Goal: Task Accomplishment & Management: Manage account settings

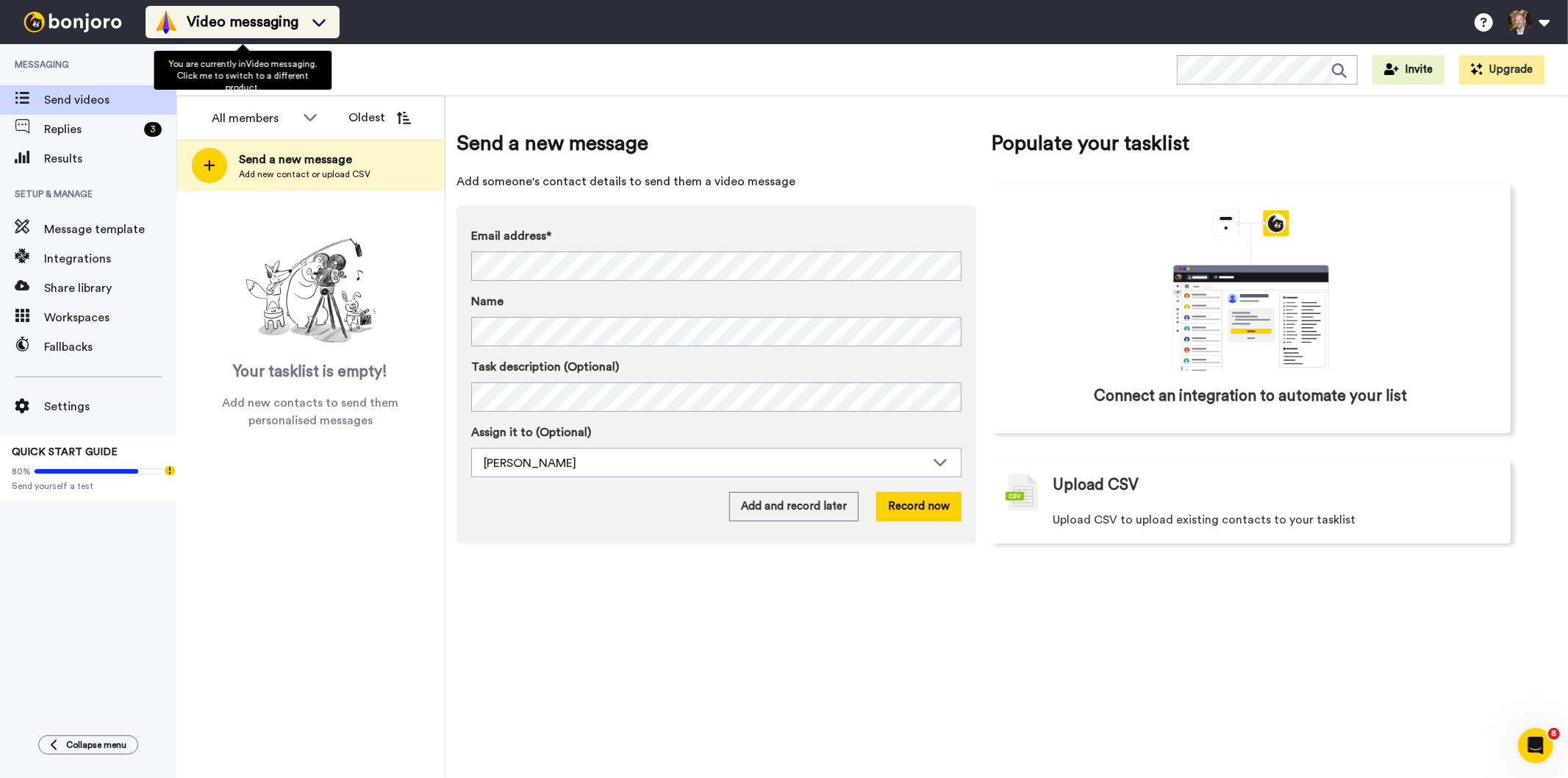
click at [258, 13] on span "Video messaging" at bounding box center [242, 23] width 112 height 21
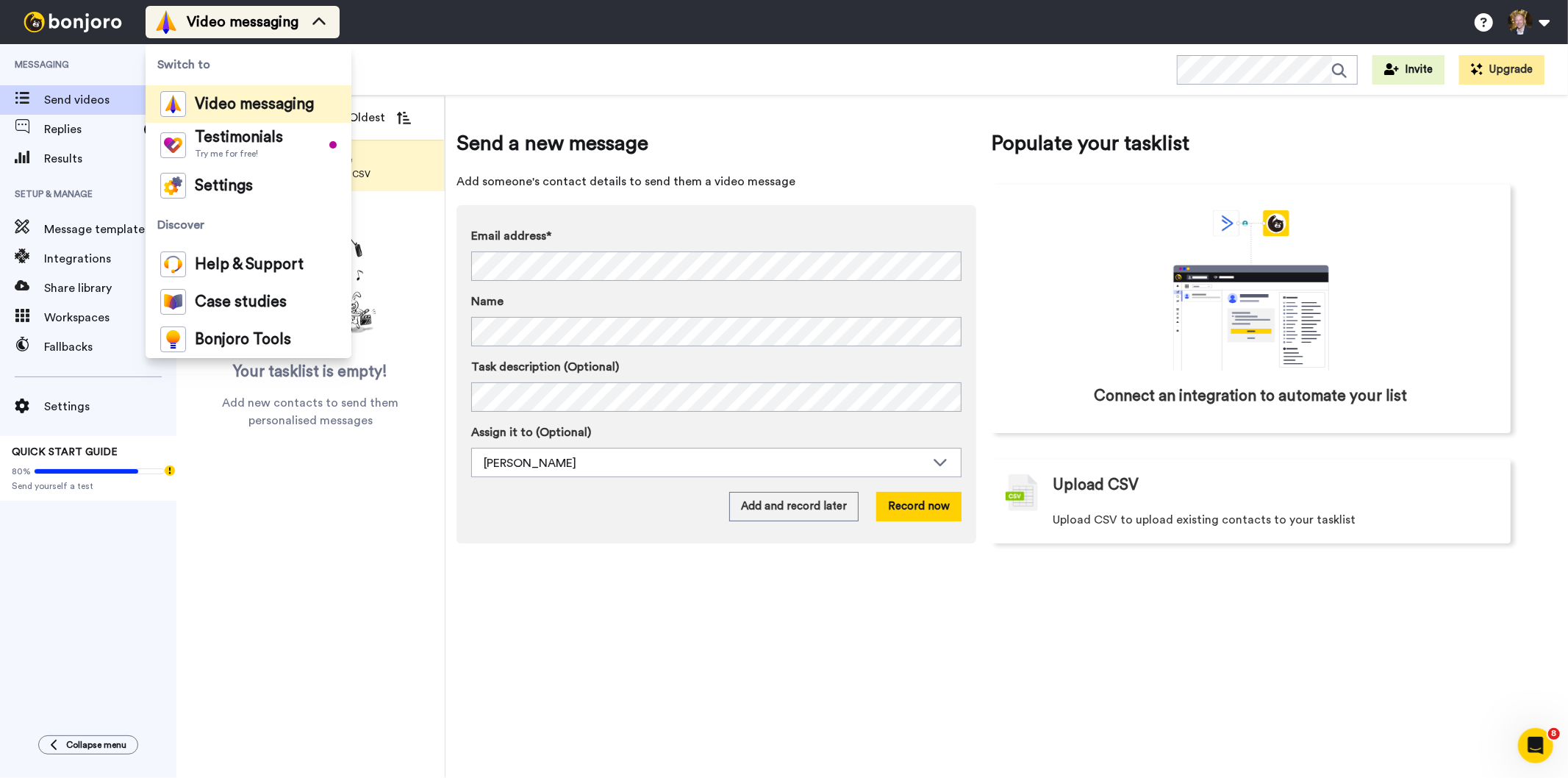
click at [258, 13] on span "Video messaging" at bounding box center [242, 23] width 112 height 21
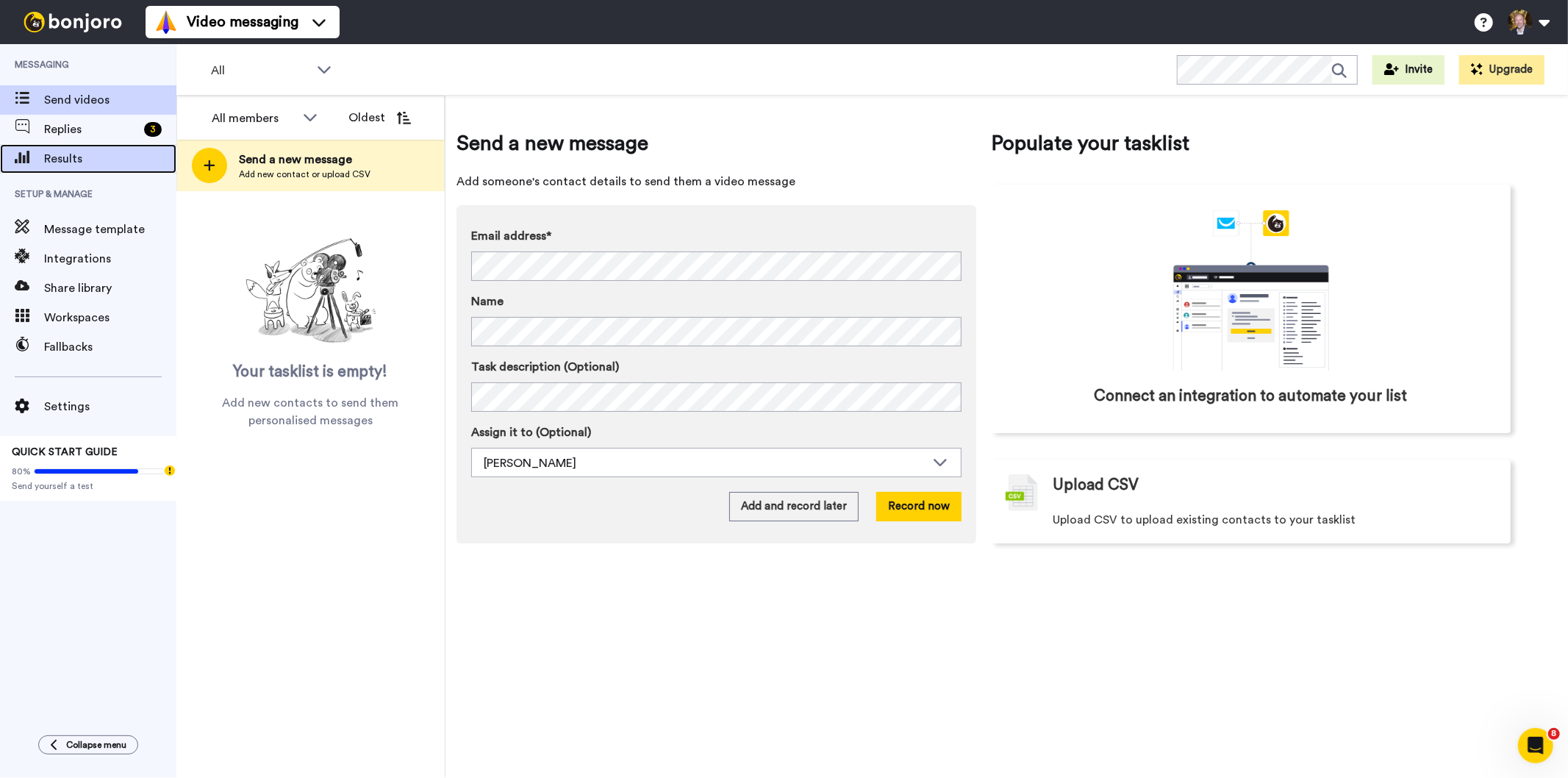
click at [69, 155] on span "Results" at bounding box center [110, 159] width 132 height 18
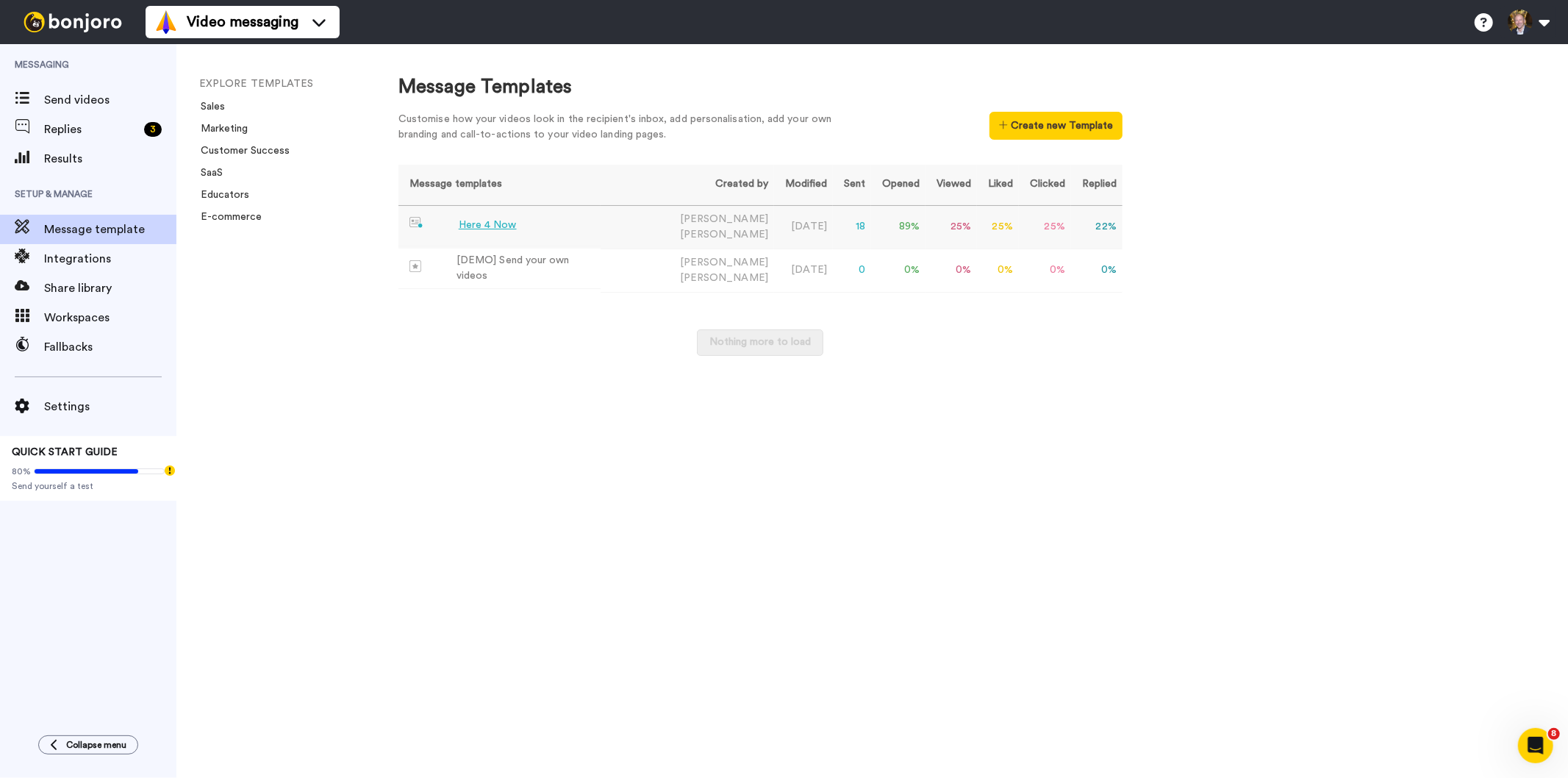
click at [501, 224] on div "Here 4 Now" at bounding box center [488, 225] width 58 height 15
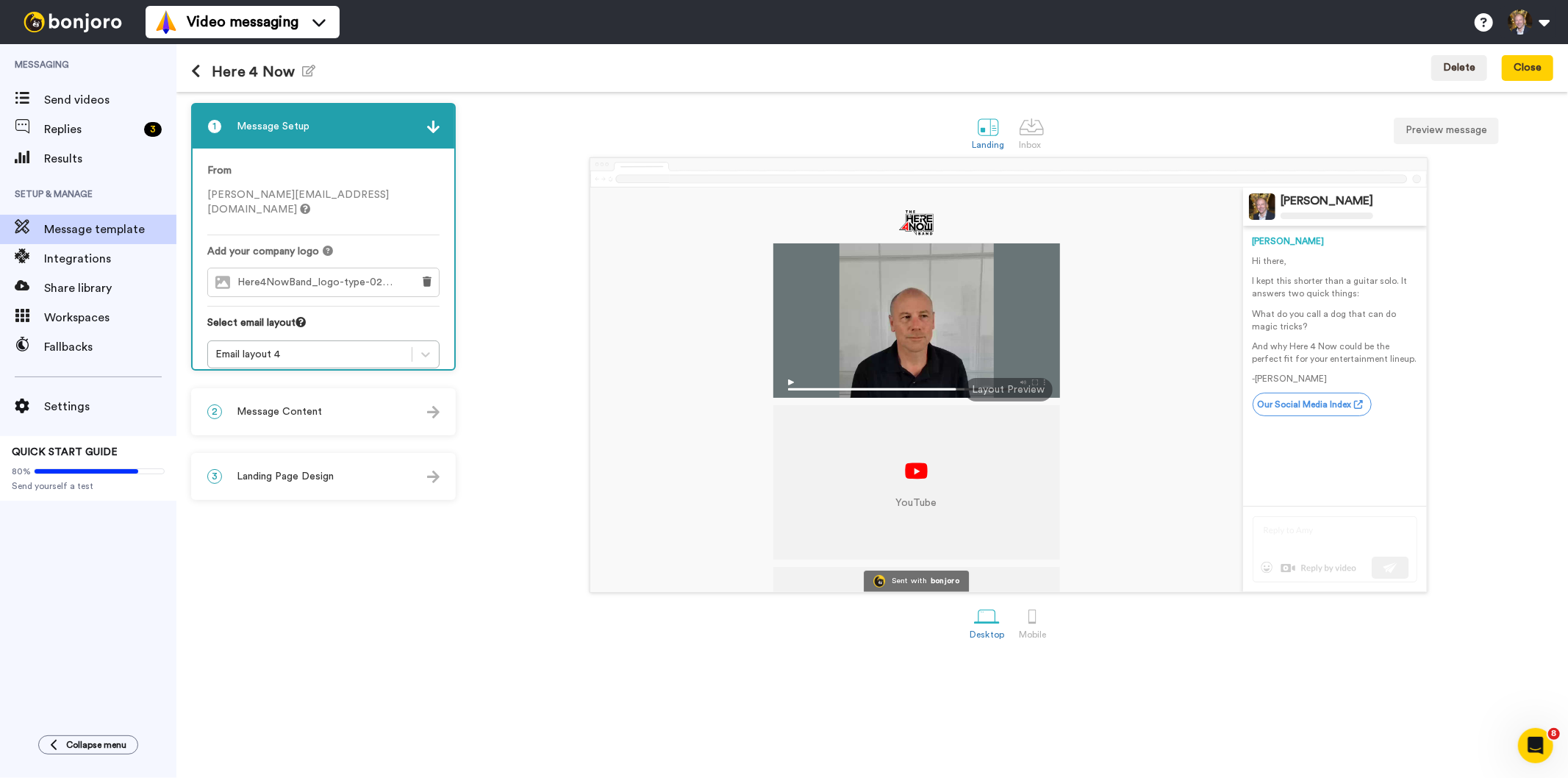
click at [307, 404] on span "Message Content" at bounding box center [279, 412] width 85 height 14
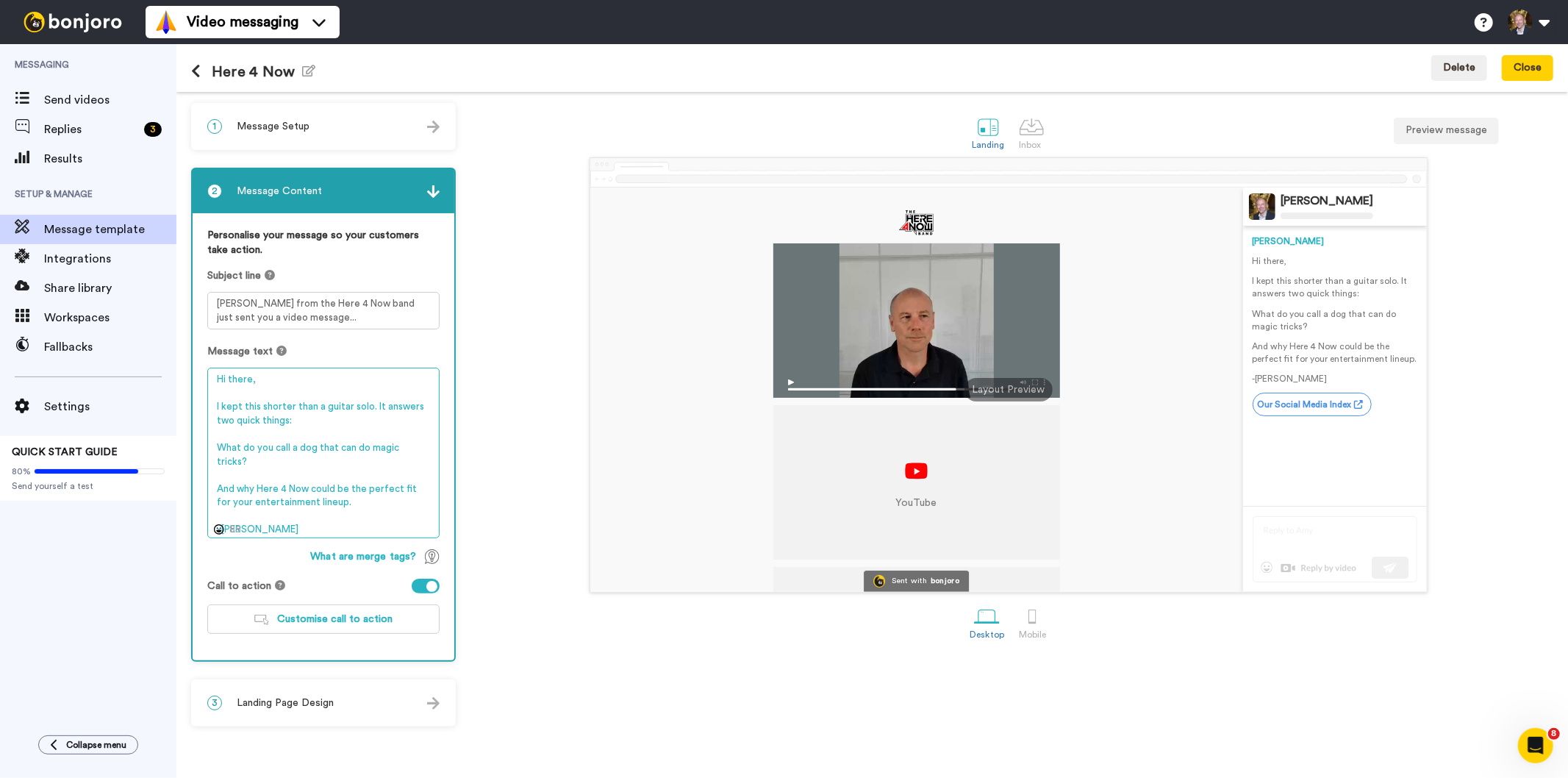
click at [420, 447] on textarea "Hi there, I kept this shorter than a guitar solo. It answers two quick things: …" at bounding box center [323, 453] width 232 height 171
click at [238, 445] on textarea "Hi there, I kept this shorter than a guitar solo. It answers two quick things: …" at bounding box center [323, 453] width 232 height 171
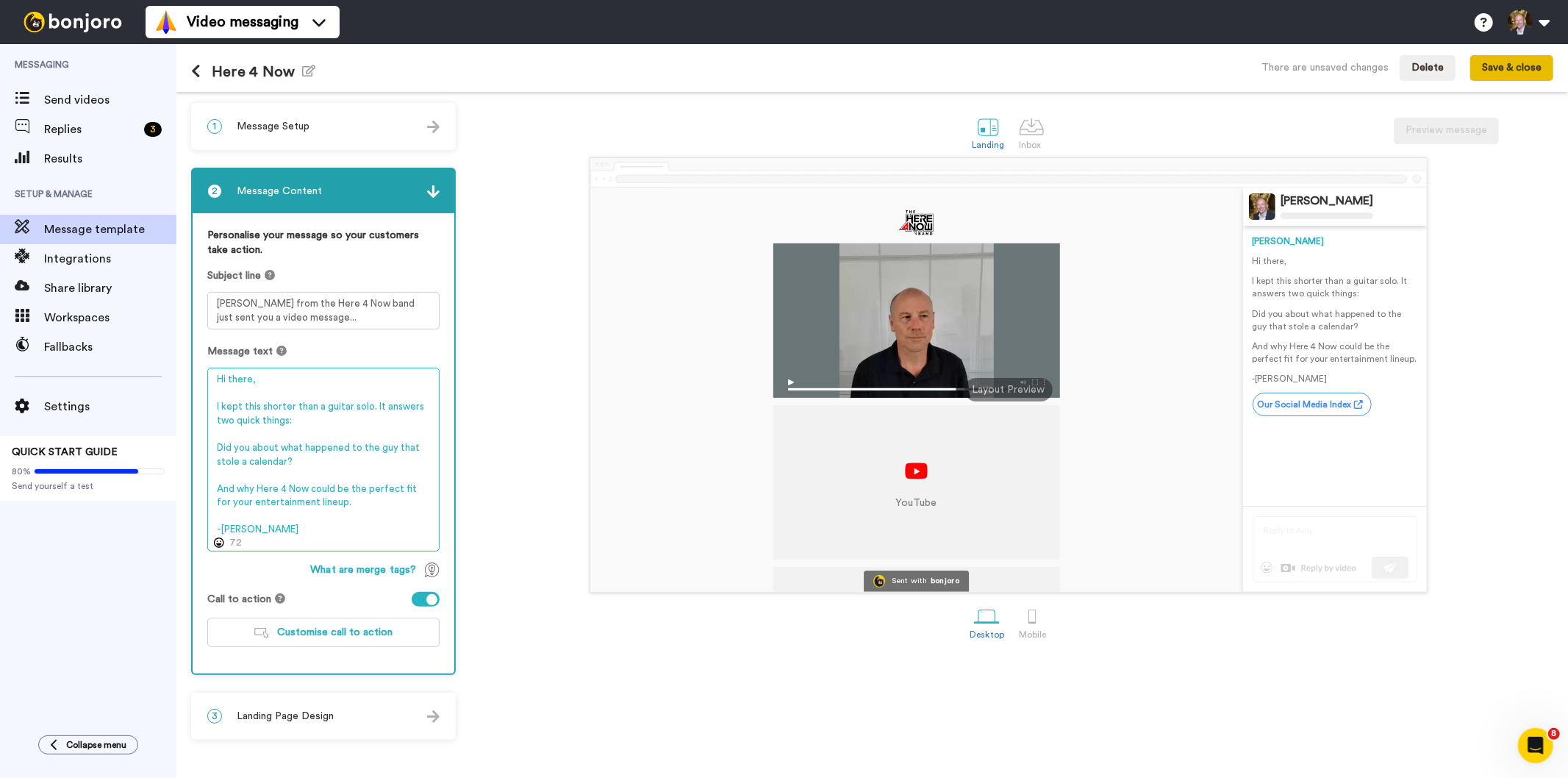
type textarea "Hi there, I kept this shorter than a guitar solo. It answers two quick things: …"
click at [1517, 63] on button "Save & close" at bounding box center [1512, 68] width 83 height 27
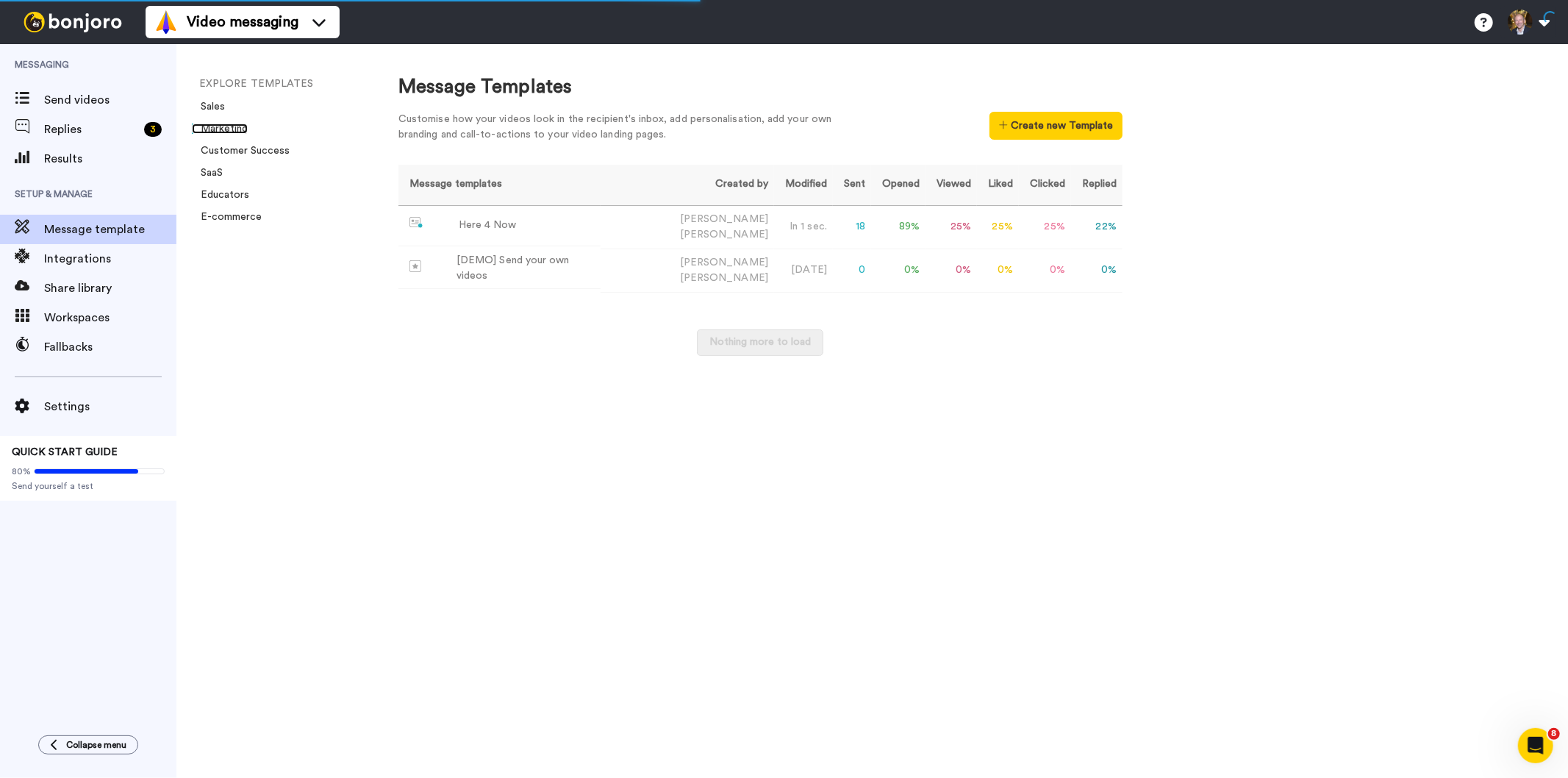
click at [223, 125] on link "Marketing" at bounding box center [219, 128] width 56 height 10
